Goal: Information Seeking & Learning: Check status

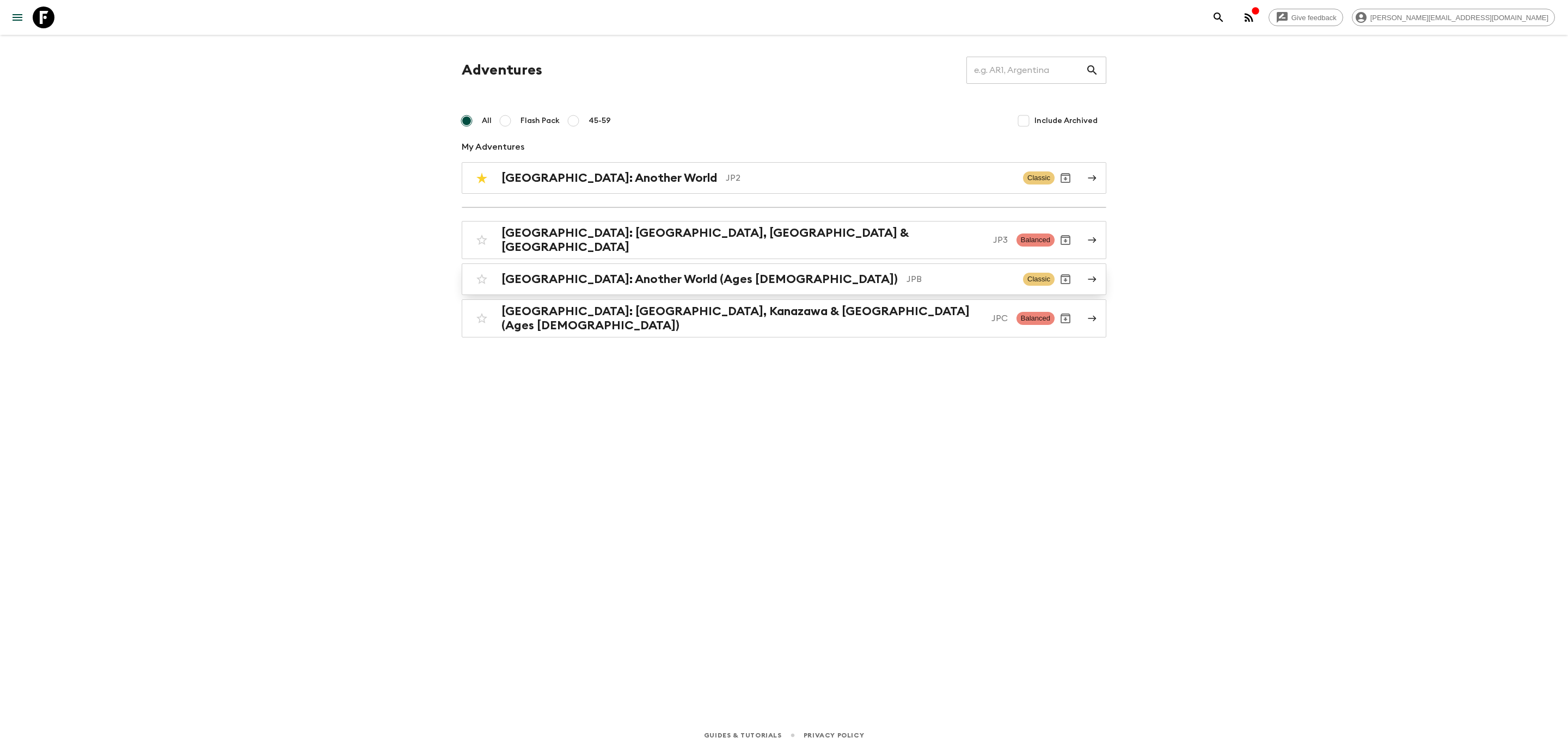
click at [600, 288] on link "[GEOGRAPHIC_DATA]: Another World (Ages [DEMOGRAPHIC_DATA]) JPB Classic" at bounding box center [784, 279] width 645 height 31
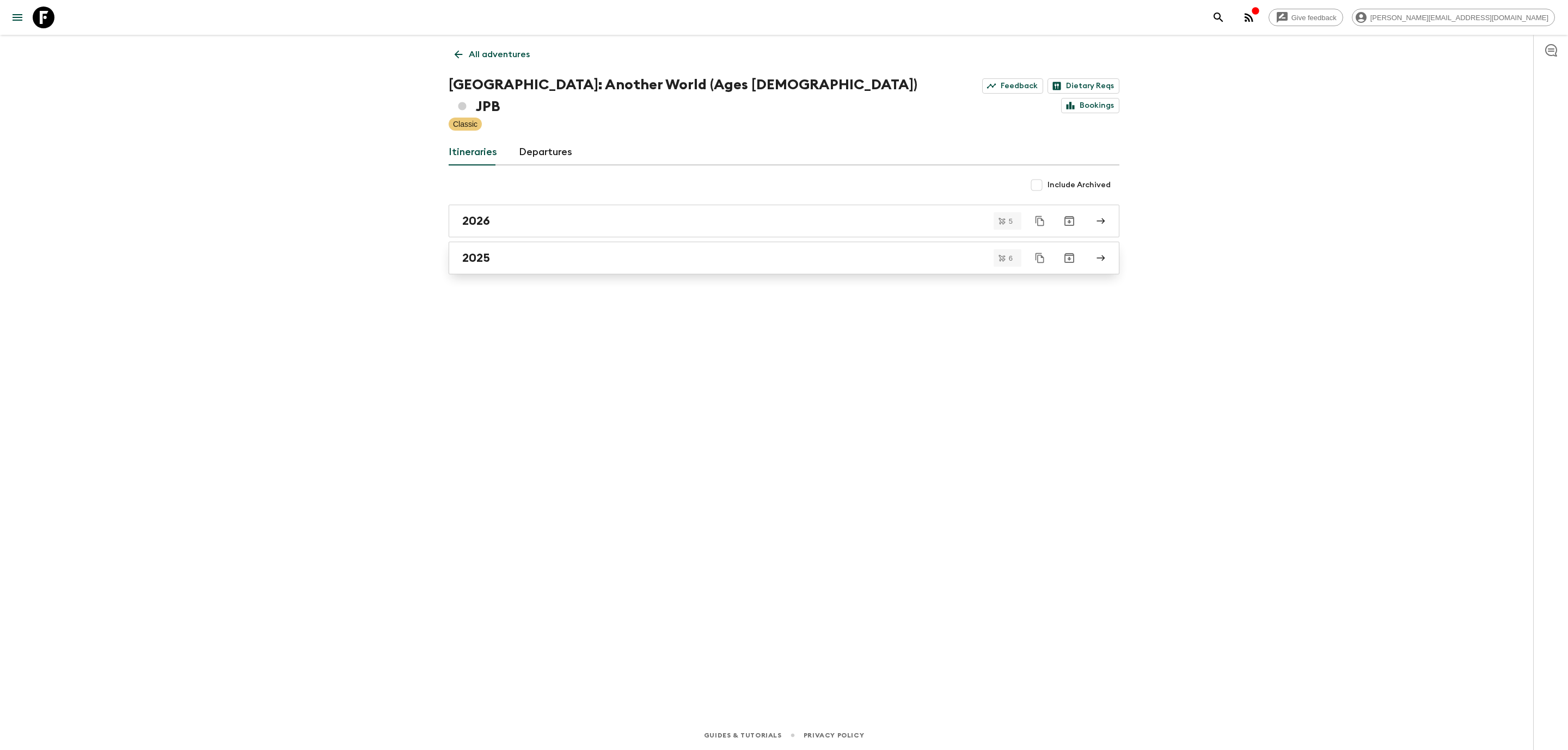
click at [501, 251] on div "2025" at bounding box center [773, 257] width 623 height 14
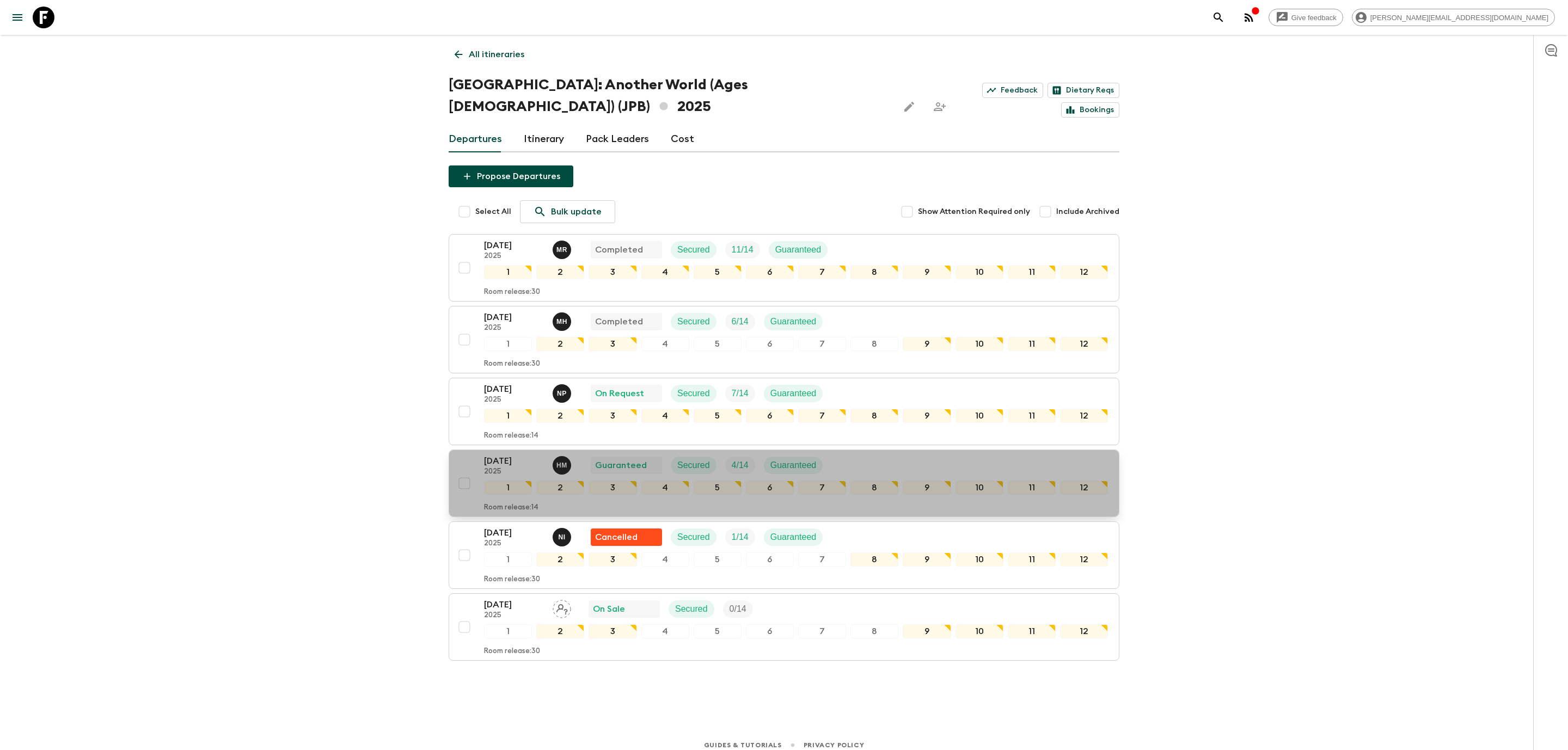
click at [522, 454] on p "[DATE]" at bounding box center [514, 460] width 60 height 13
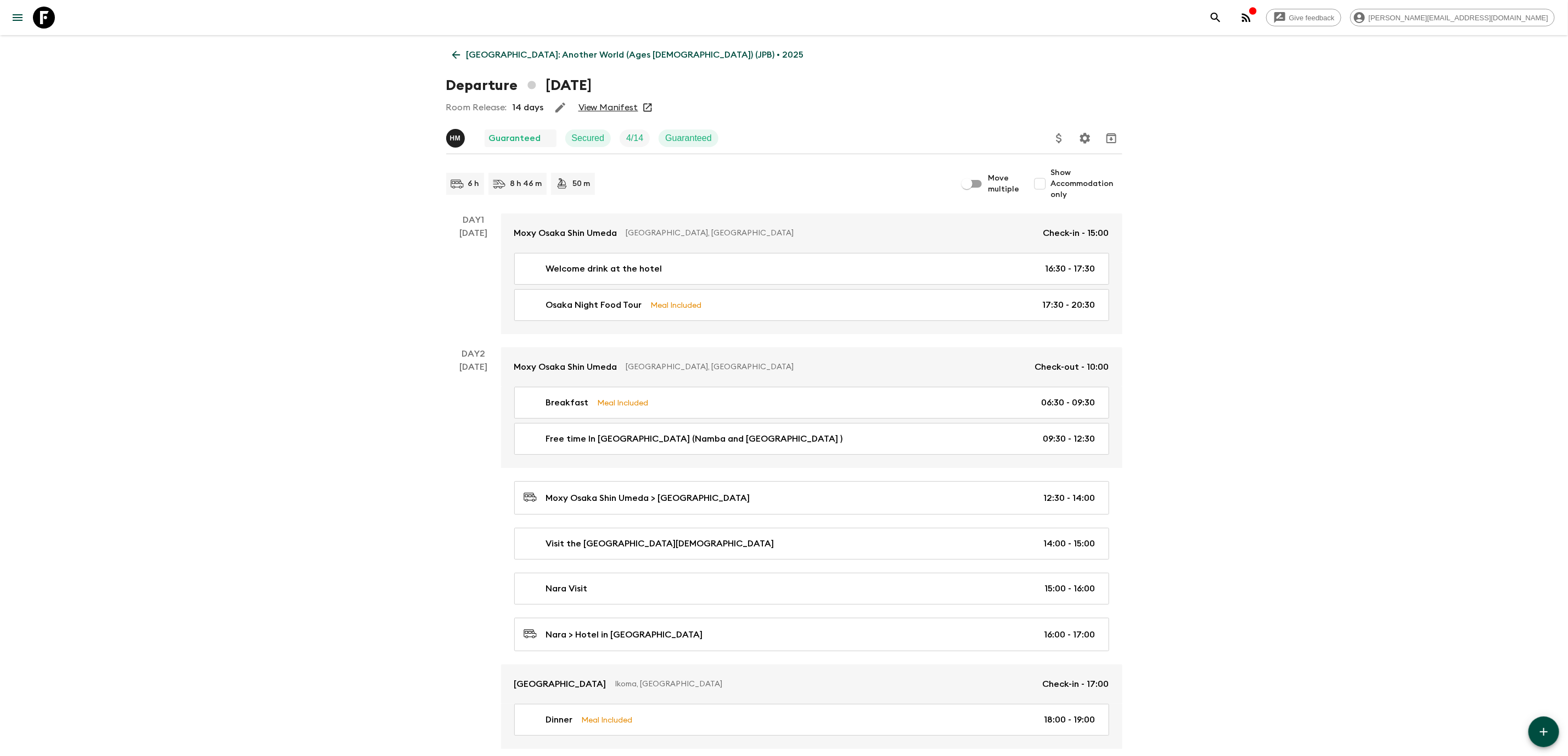
click at [611, 109] on link "View Manifest" at bounding box center [609, 107] width 60 height 11
